Goal: Transaction & Acquisition: Purchase product/service

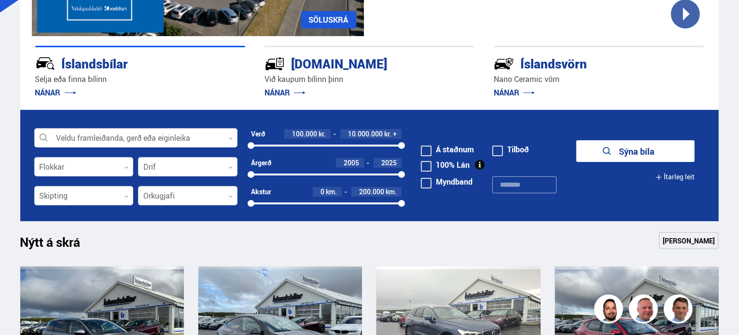
scroll to position [241, 0]
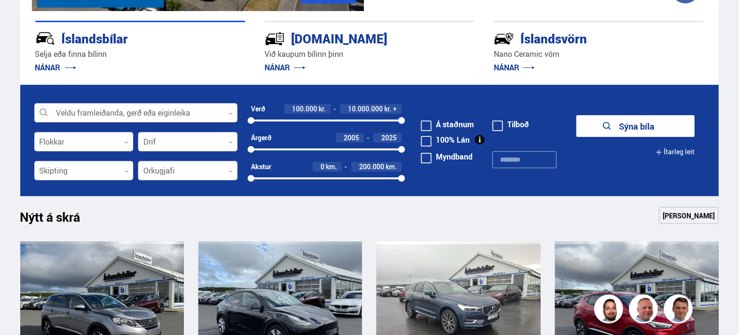
click at [234, 114] on div at bounding box center [135, 113] width 203 height 19
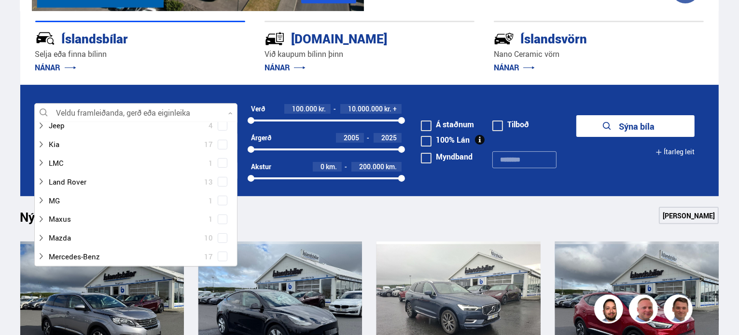
scroll to position [290, 0]
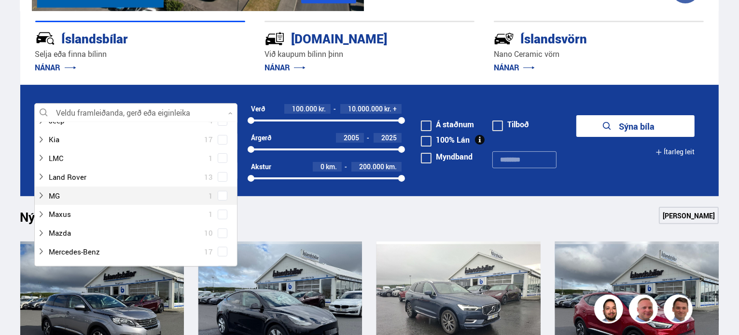
click at [122, 201] on div at bounding box center [126, 196] width 178 height 14
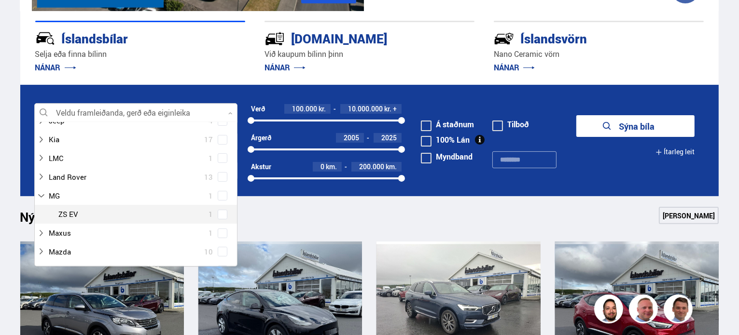
click at [218, 212] on span at bounding box center [223, 215] width 10 height 10
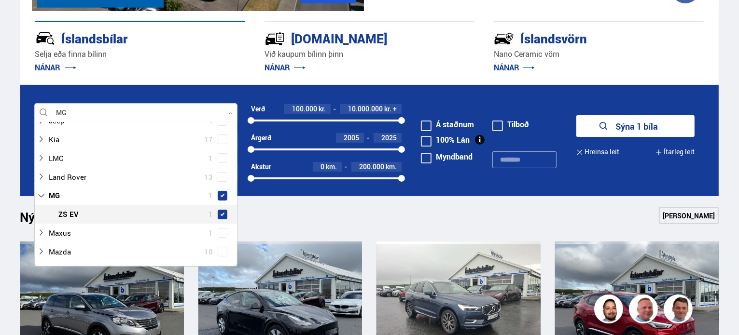
click at [625, 124] on button "Sýna 1 bíla" at bounding box center [635, 126] width 118 height 22
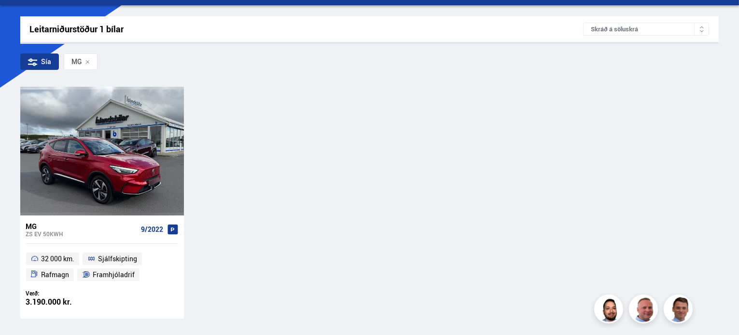
scroll to position [145, 0]
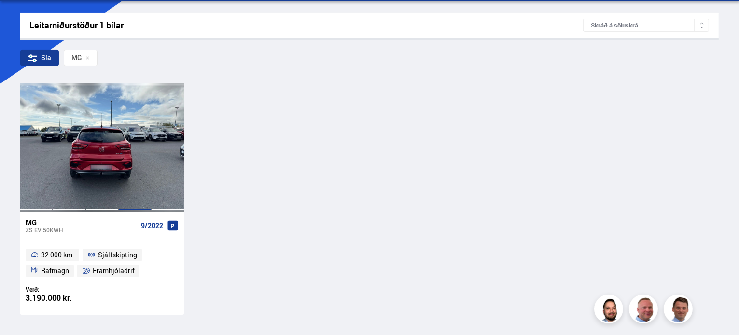
click at [137, 138] on div at bounding box center [134, 147] width 33 height 128
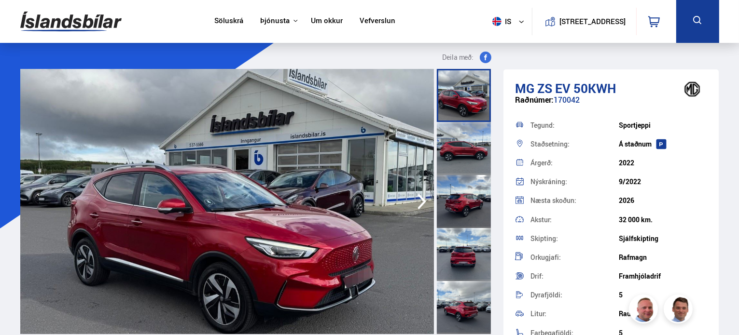
click at [467, 150] on div at bounding box center [464, 148] width 54 height 53
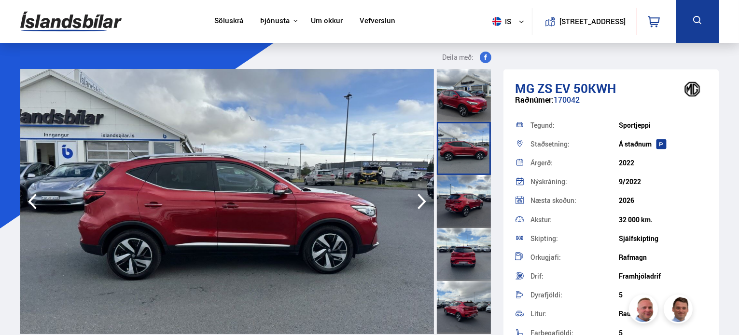
click at [459, 198] on div at bounding box center [464, 201] width 54 height 53
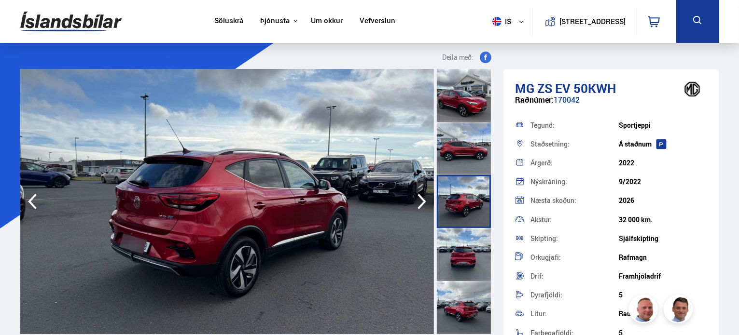
click at [465, 247] on div at bounding box center [464, 254] width 54 height 53
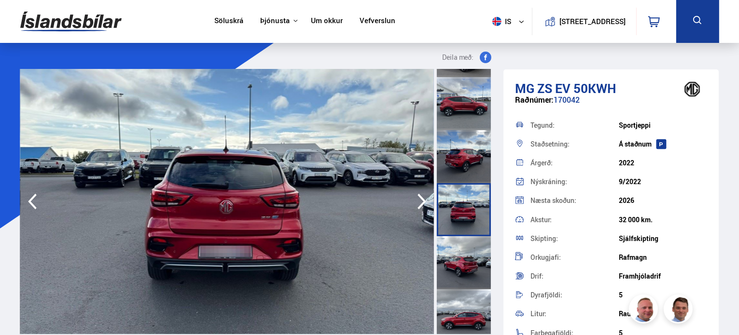
scroll to position [48, 0]
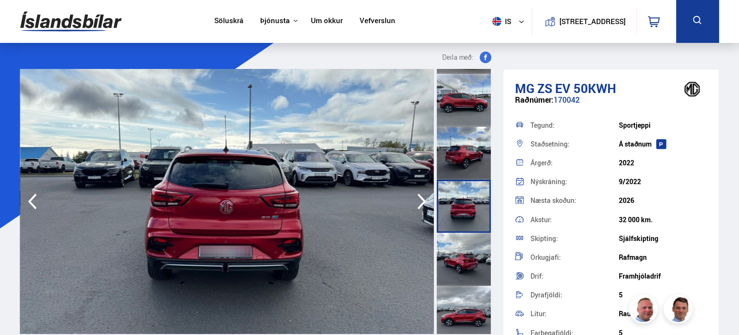
click at [465, 248] on div at bounding box center [464, 259] width 54 height 53
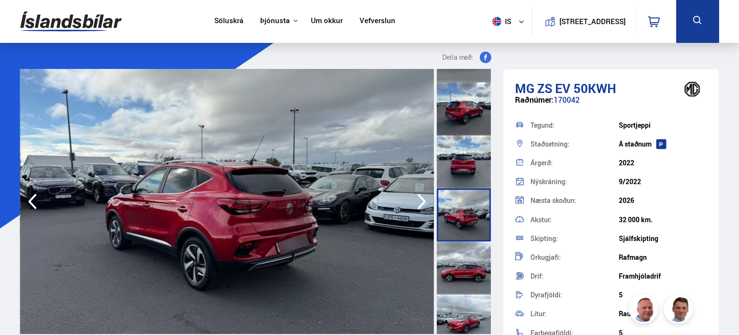
scroll to position [97, 0]
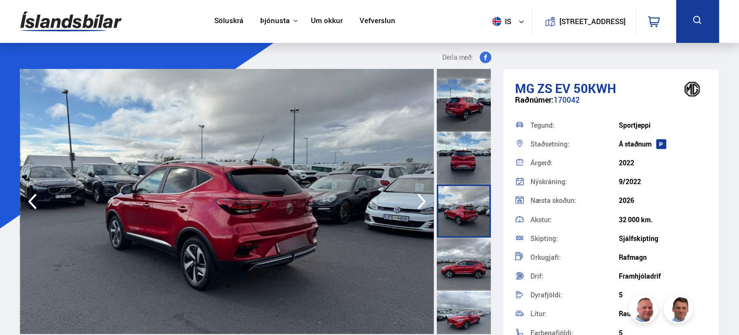
click at [461, 253] on div at bounding box center [464, 264] width 54 height 53
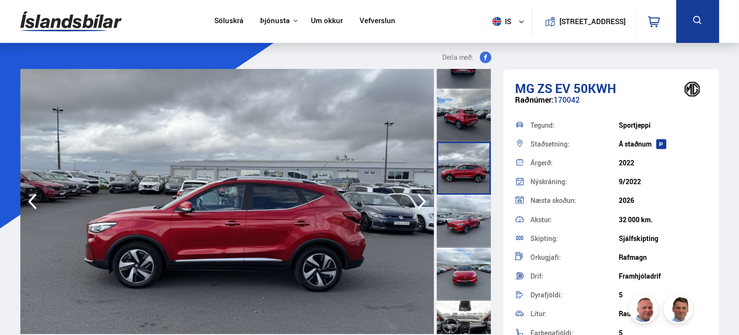
scroll to position [193, 0]
click at [459, 221] on div at bounding box center [464, 220] width 54 height 53
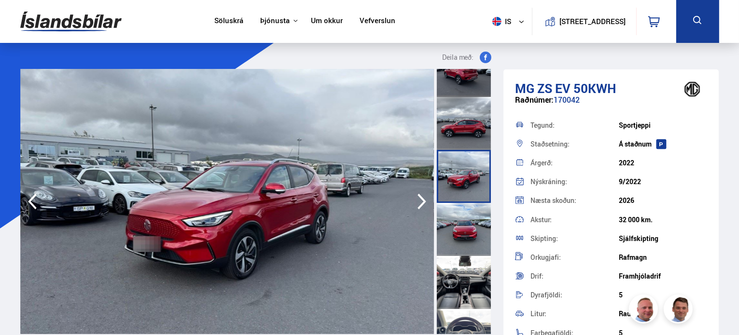
scroll to position [241, 0]
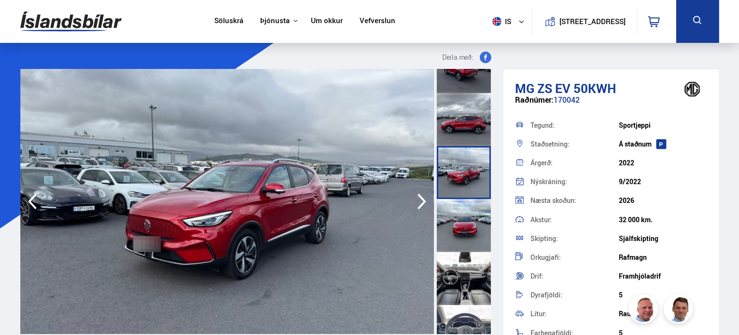
click at [459, 221] on div at bounding box center [464, 225] width 54 height 53
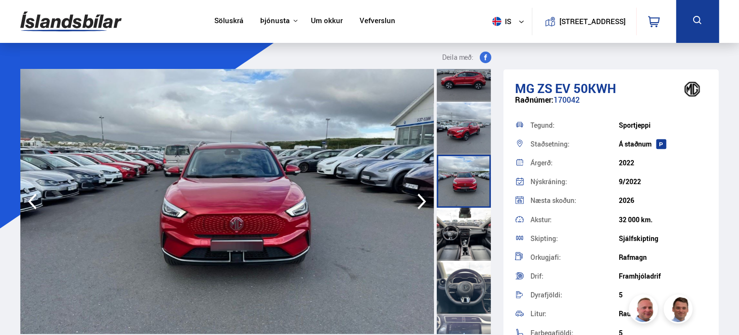
scroll to position [290, 0]
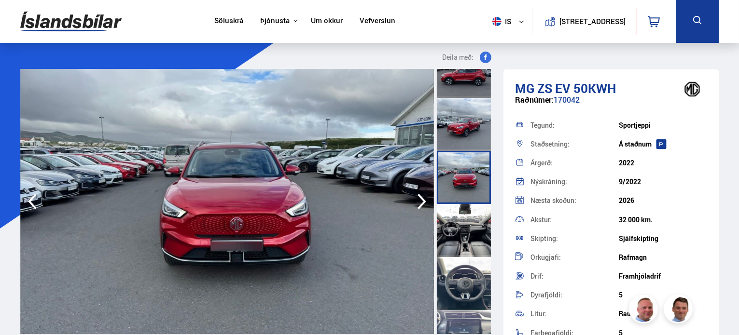
click at [459, 221] on div at bounding box center [464, 230] width 54 height 53
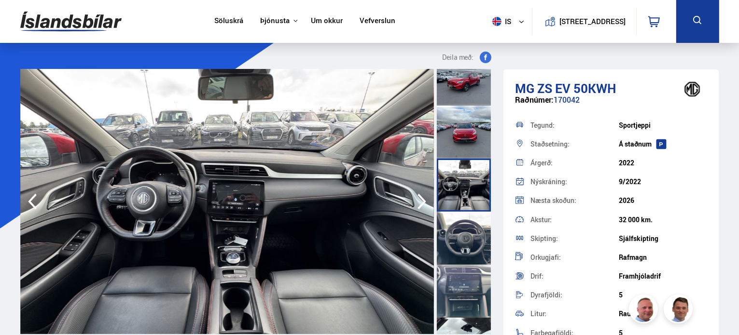
scroll to position [338, 0]
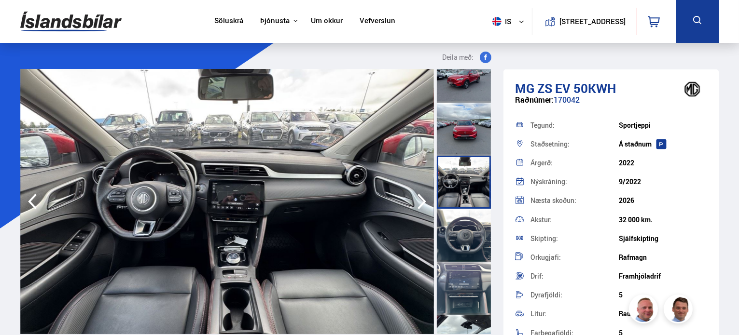
click at [459, 221] on div at bounding box center [464, 235] width 54 height 53
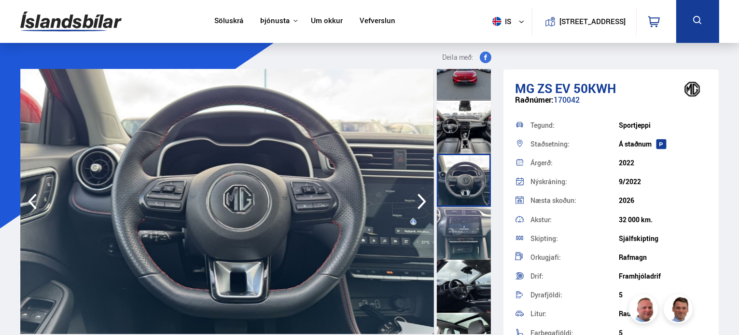
scroll to position [434, 0]
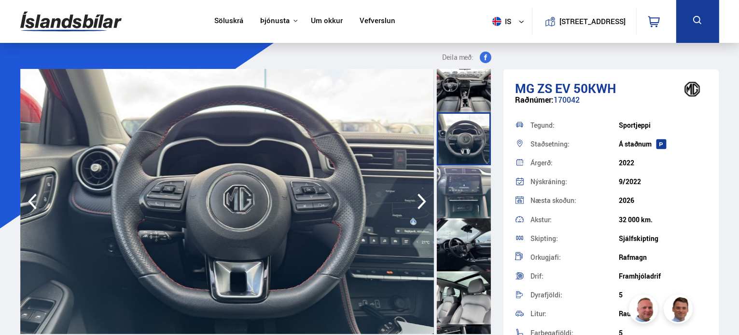
click at [453, 192] on div at bounding box center [464, 192] width 54 height 53
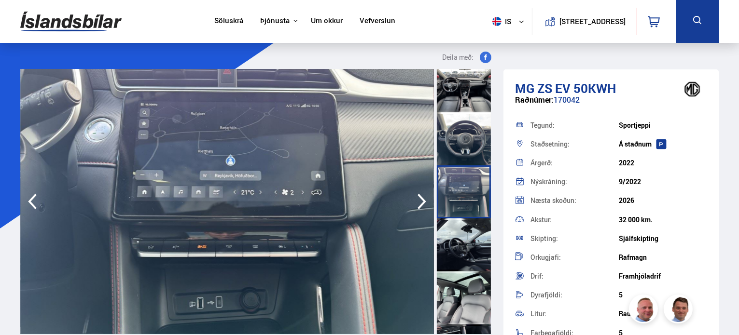
click at [461, 235] on div at bounding box center [464, 245] width 54 height 53
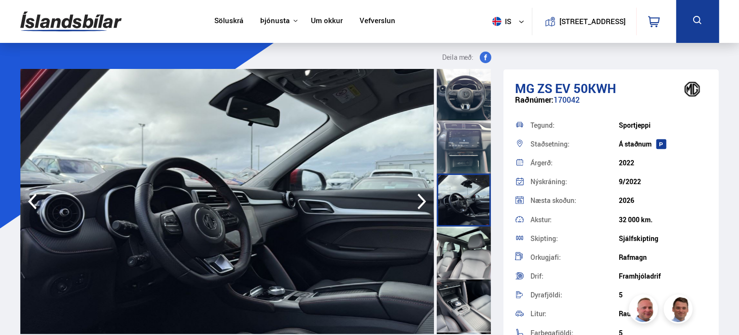
scroll to position [483, 0]
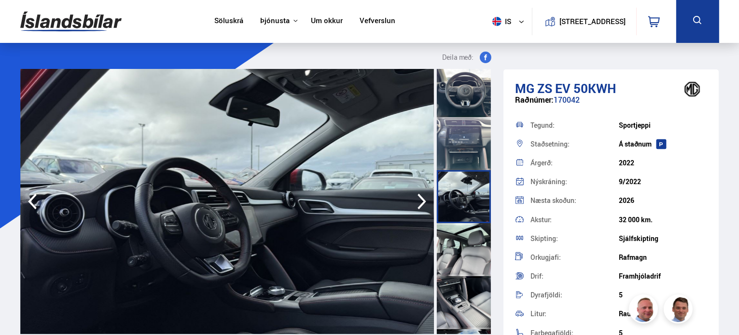
click at [461, 235] on div at bounding box center [464, 249] width 54 height 53
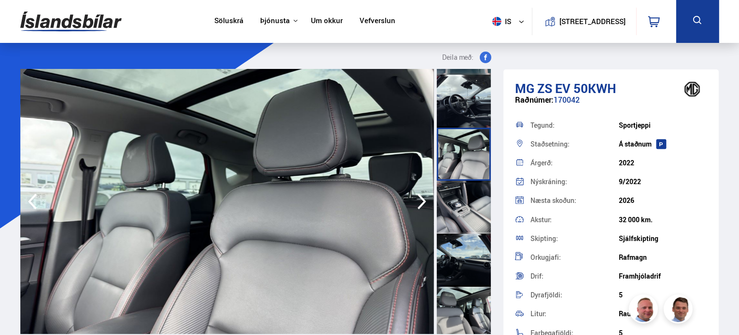
scroll to position [579, 0]
click at [459, 212] on div at bounding box center [464, 206] width 54 height 53
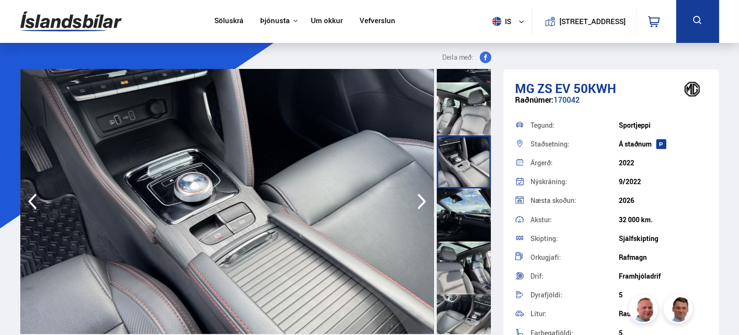
scroll to position [627, 0]
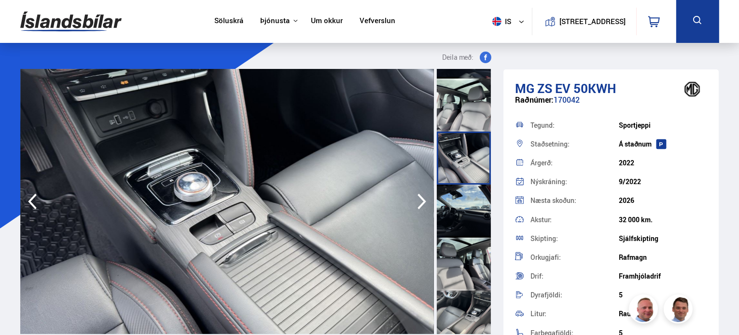
click at [459, 212] on div at bounding box center [464, 211] width 54 height 53
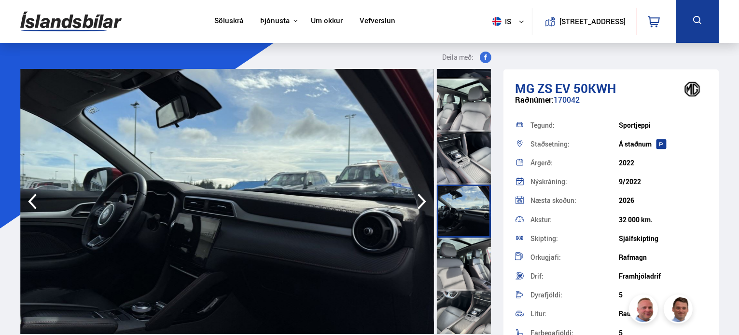
click at [462, 243] on div at bounding box center [464, 264] width 54 height 53
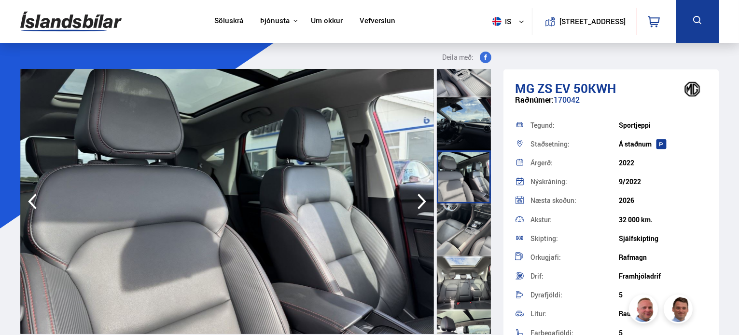
scroll to position [724, 0]
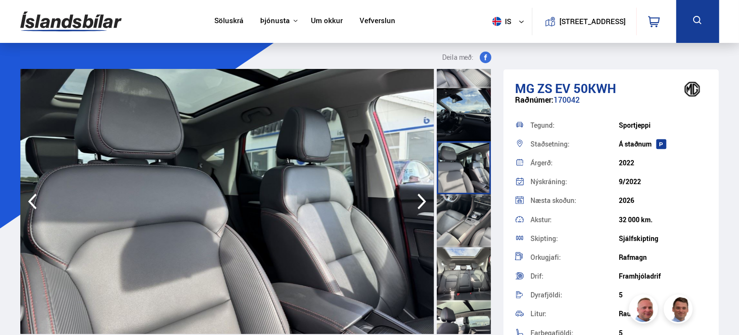
click at [458, 223] on div at bounding box center [464, 220] width 54 height 53
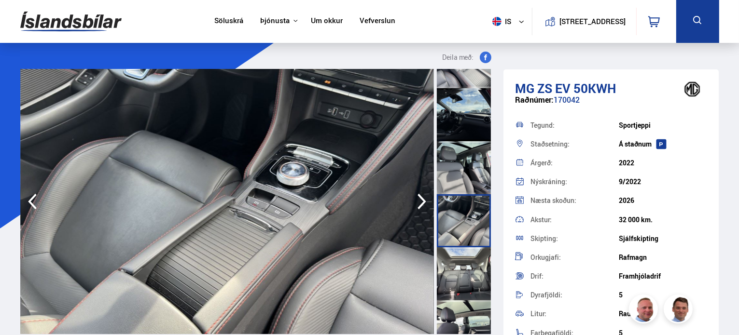
click at [461, 263] on div at bounding box center [464, 274] width 54 height 53
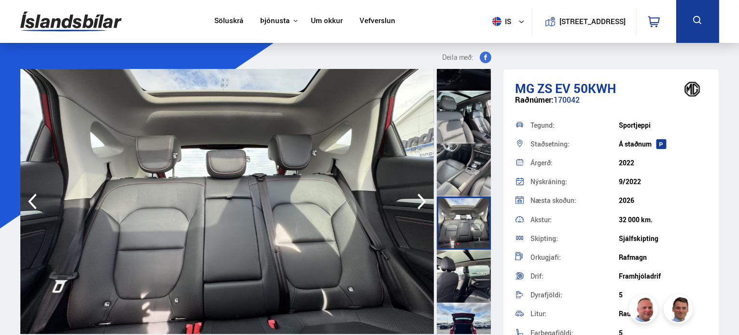
scroll to position [820, 0]
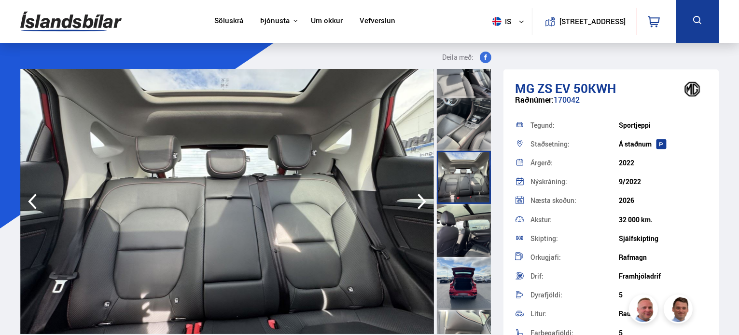
click at [458, 235] on div at bounding box center [464, 230] width 54 height 53
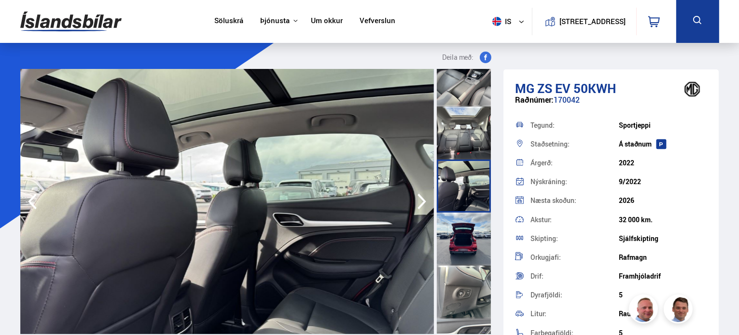
scroll to position [869, 0]
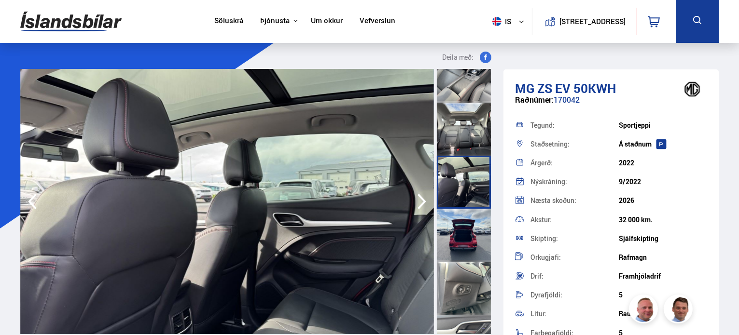
click at [458, 235] on div at bounding box center [464, 235] width 54 height 53
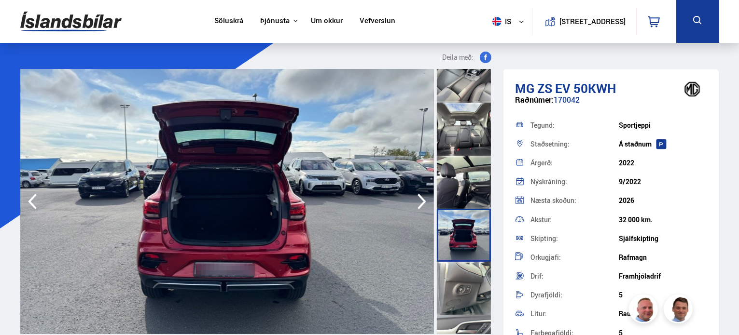
click at [463, 272] on div at bounding box center [464, 288] width 54 height 53
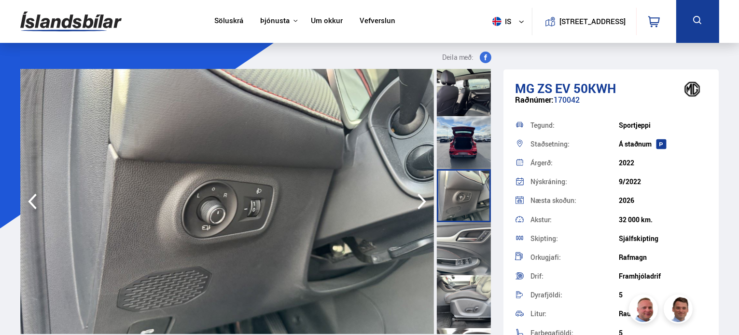
scroll to position [965, 0]
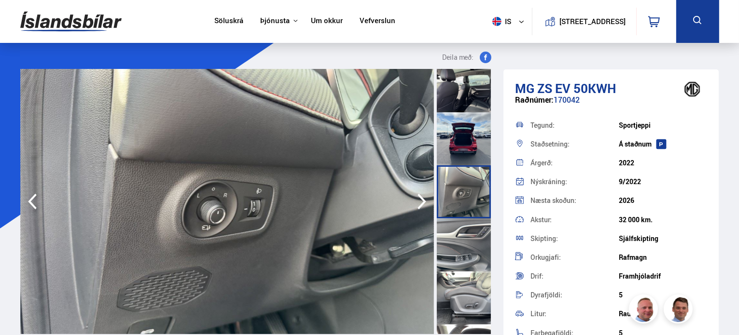
click at [459, 260] on div at bounding box center [464, 245] width 54 height 53
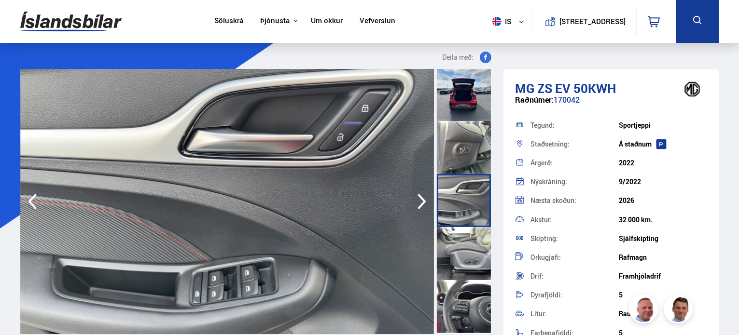
scroll to position [1013, 0]
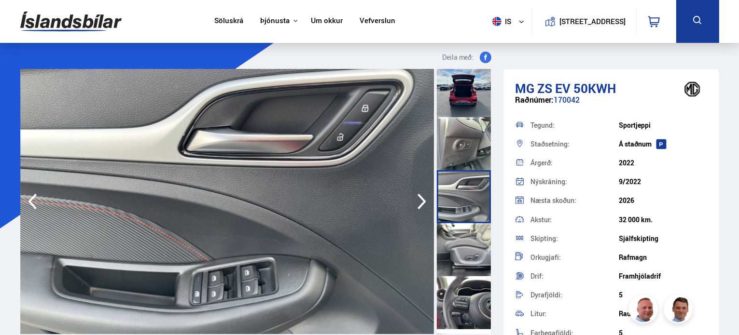
click at [459, 260] on div at bounding box center [464, 249] width 54 height 53
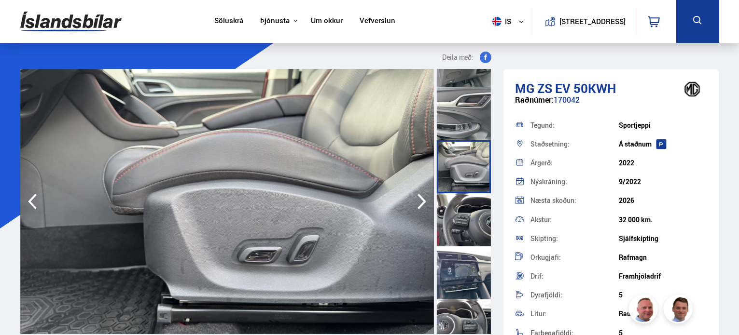
scroll to position [1110, 0]
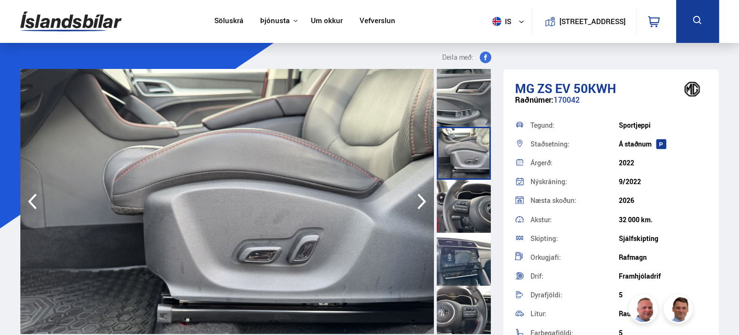
click at [454, 217] on div at bounding box center [464, 206] width 54 height 53
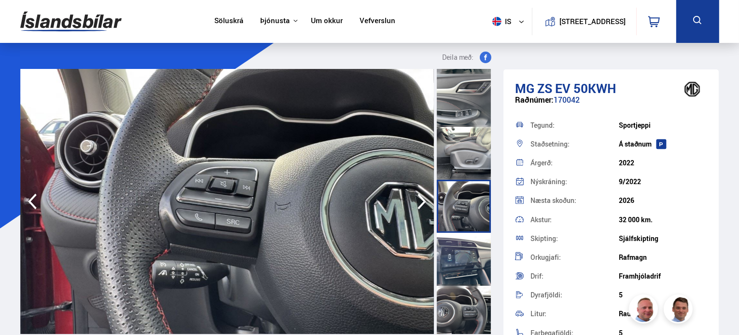
click at [463, 259] on div at bounding box center [464, 259] width 54 height 53
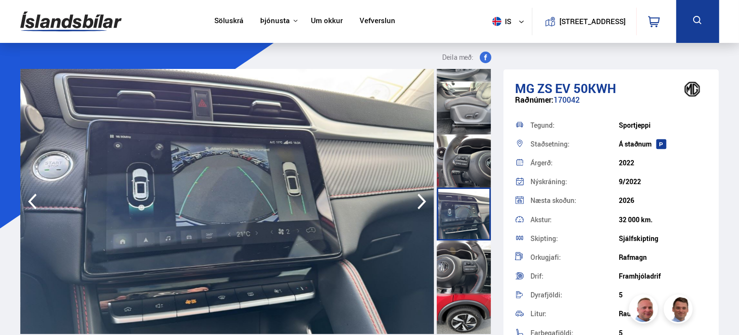
scroll to position [1158, 0]
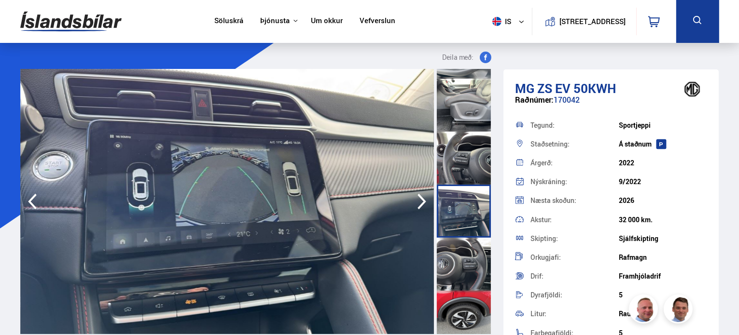
click at [463, 259] on div at bounding box center [464, 264] width 54 height 53
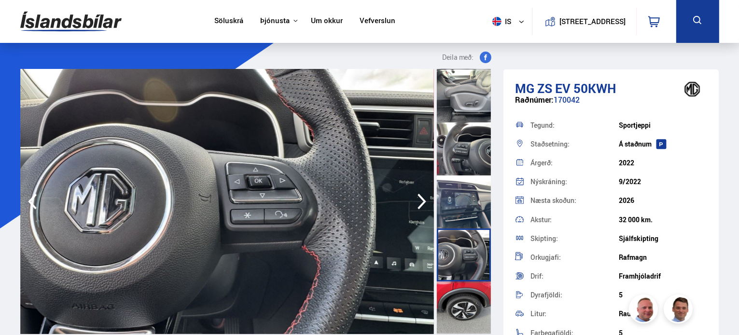
scroll to position [1168, 0]
click at [464, 297] on div at bounding box center [464, 307] width 54 height 53
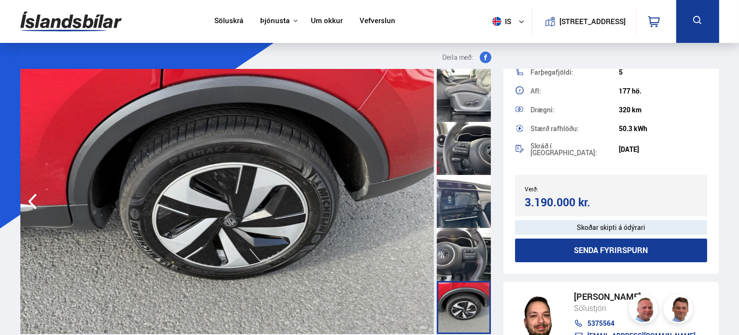
scroll to position [262, 0]
